Goal: Find specific page/section: Find specific page/section

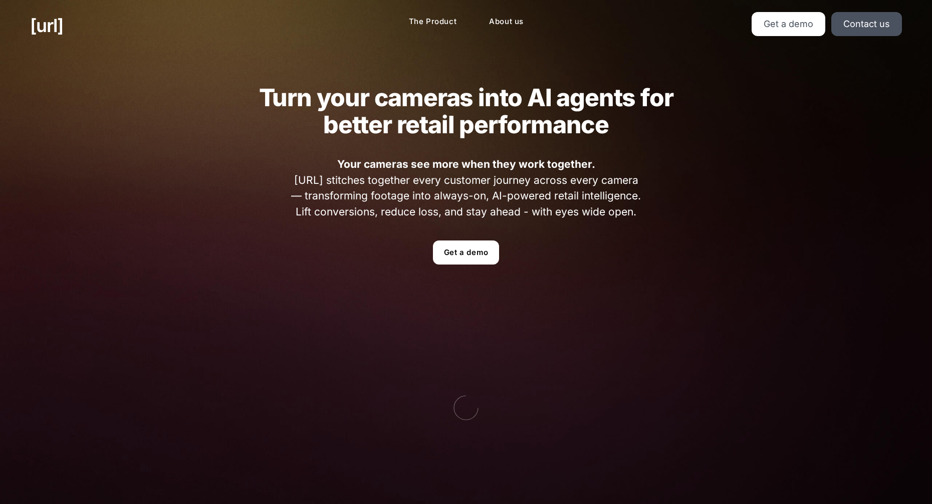
drag, startPoint x: 473, startPoint y: 106, endPoint x: 489, endPoint y: 115, distance: 18.0
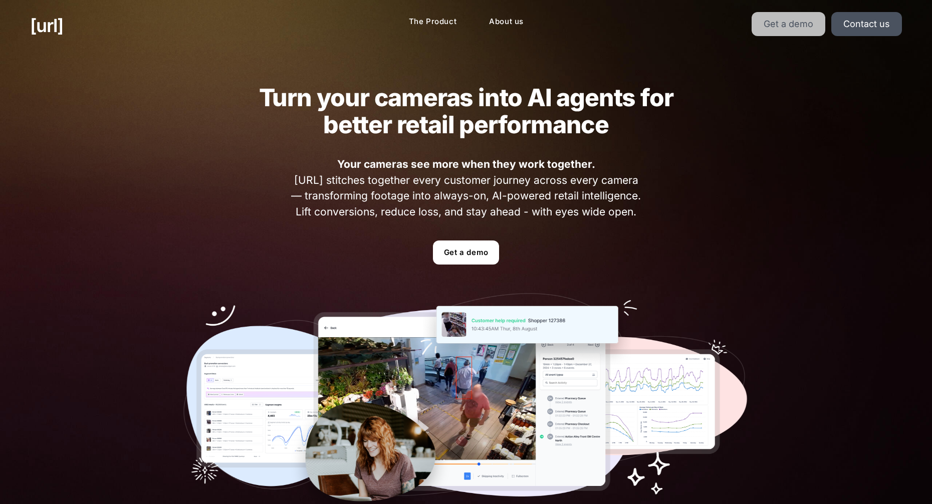
click at [812, 24] on link "Get a demo" at bounding box center [789, 24] width 74 height 24
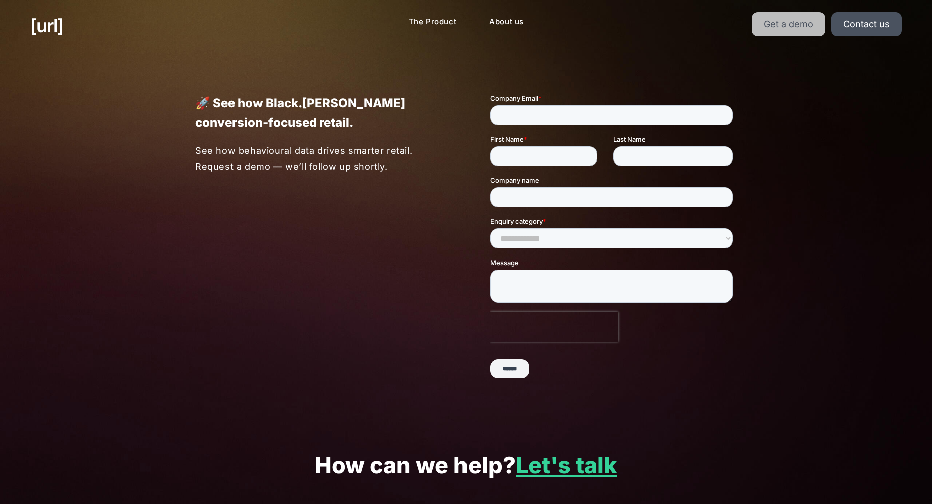
click at [773, 27] on link "Get a demo" at bounding box center [789, 24] width 74 height 24
drag, startPoint x: 594, startPoint y: 256, endPoint x: 581, endPoint y: 254, distance: 13.1
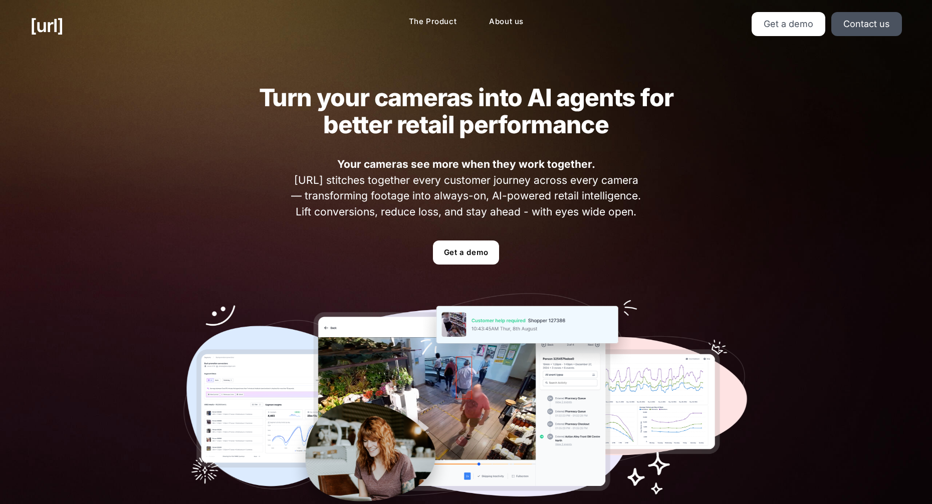
drag, startPoint x: 518, startPoint y: 266, endPoint x: 508, endPoint y: 277, distance: 15.2
